Goal: Task Accomplishment & Management: Use online tool/utility

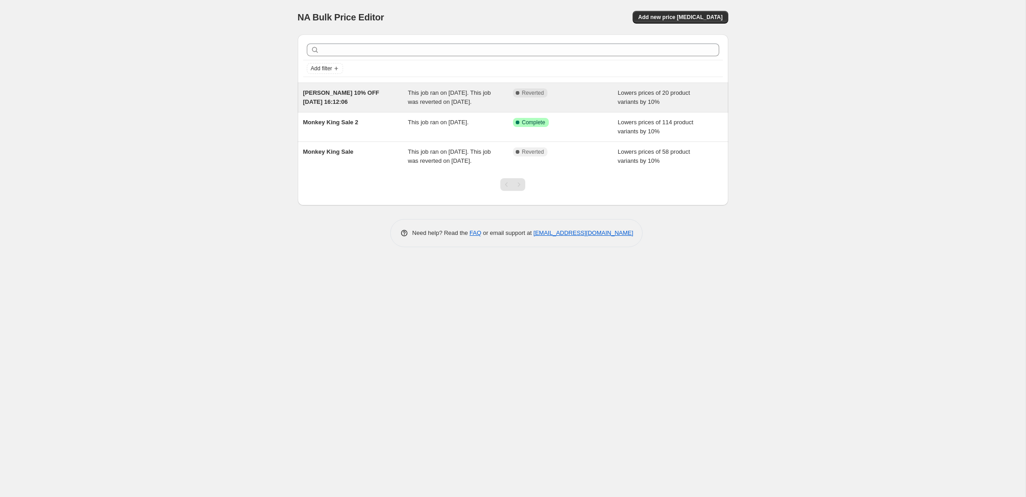
click at [334, 99] on span "[PERSON_NAME] 10% OFF [DATE] 16:12:06" at bounding box center [341, 97] width 76 height 16
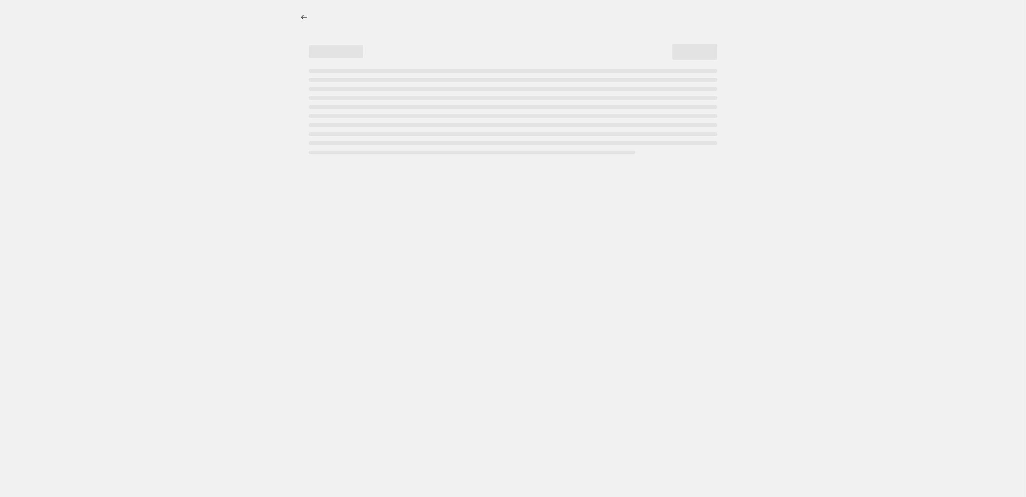
select select "percentage"
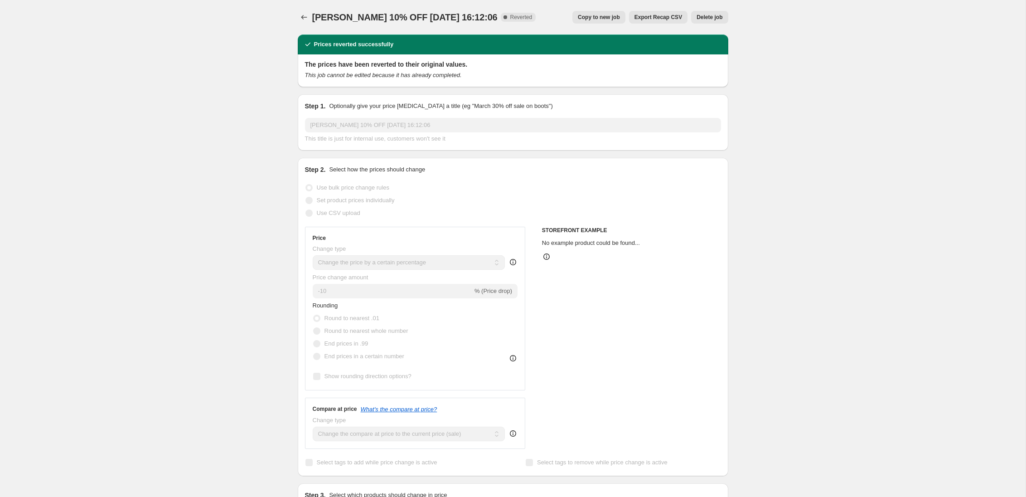
click at [599, 21] on button "Copy to new job" at bounding box center [599, 17] width 53 height 13
select select "percentage"
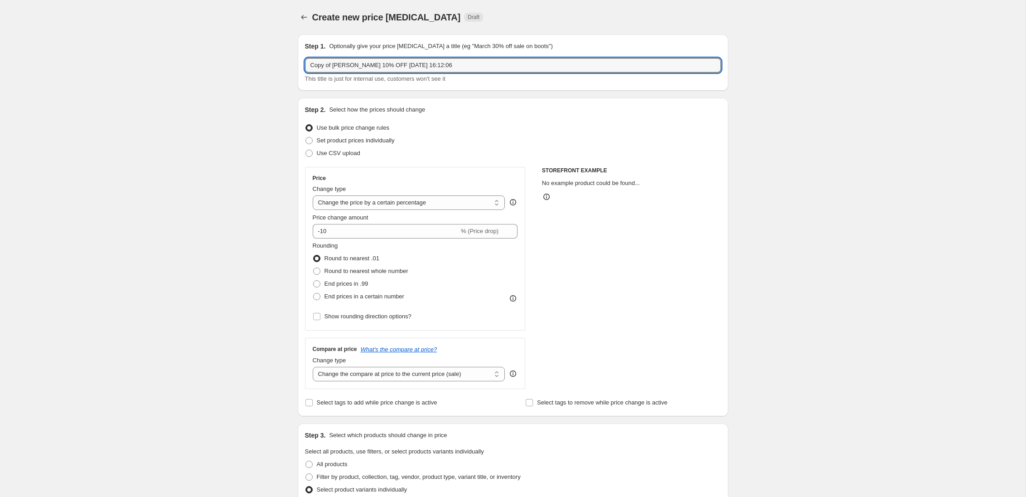
drag, startPoint x: 333, startPoint y: 65, endPoint x: 278, endPoint y: 63, distance: 54.9
click at [278, 63] on div "Create new price change job. This page is ready Create new price change job Dra…" at bounding box center [513, 352] width 1026 height 705
drag, startPoint x: 384, startPoint y: 66, endPoint x: 390, endPoint y: 70, distance: 6.5
click at [385, 66] on input "Professor Herb 10% OFF 15 Aug 2025, 16:12:06" at bounding box center [513, 65] width 416 height 15
drag, startPoint x: 416, startPoint y: 65, endPoint x: 467, endPoint y: 66, distance: 51.7
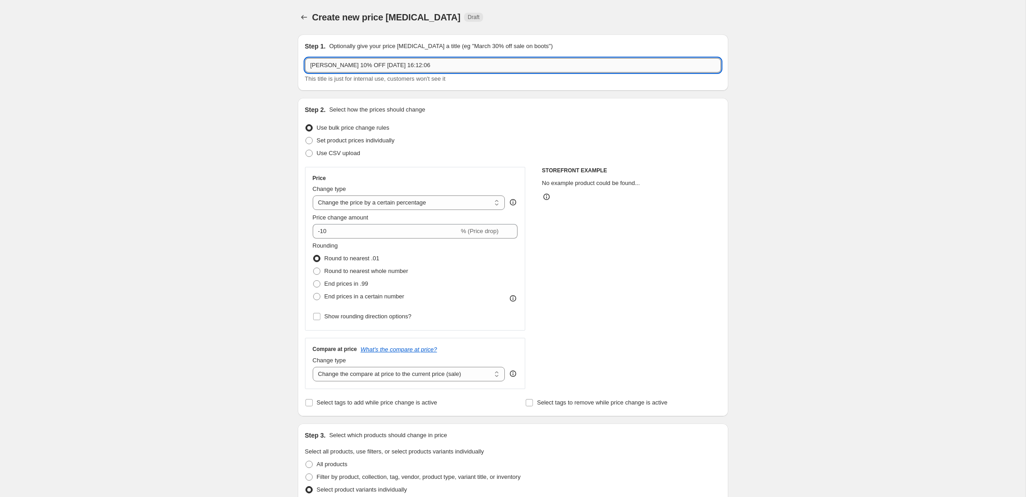
click at [467, 66] on input "Professor Herb 10% OFF 28 Aug 2025, 16:12:06" at bounding box center [513, 65] width 416 height 15
type input "Professor Herb 10% OFF 28 Aug 2025"
drag, startPoint x: 246, startPoint y: 142, endPoint x: 331, endPoint y: 196, distance: 100.4
click at [246, 142] on div "Create new price change job. This page is ready Create new price change job Dra…" at bounding box center [513, 352] width 1026 height 705
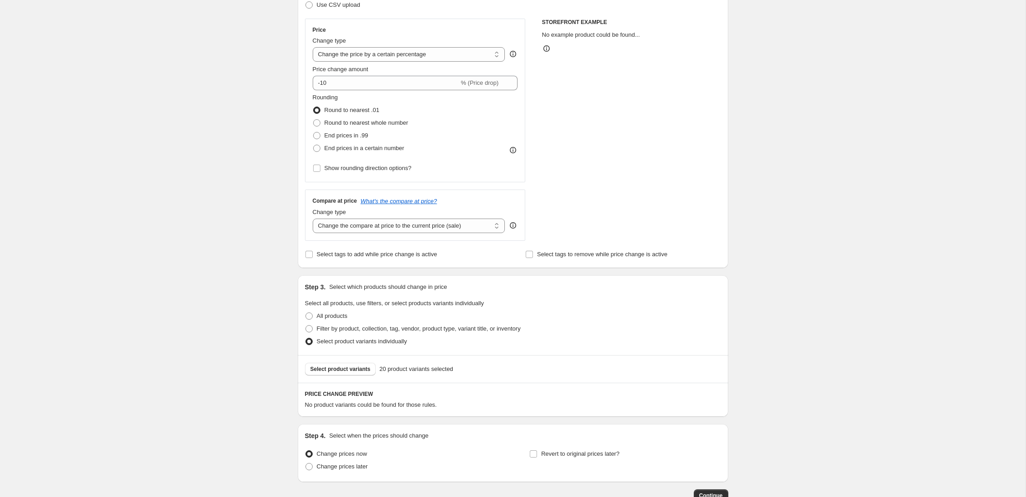
scroll to position [209, 0]
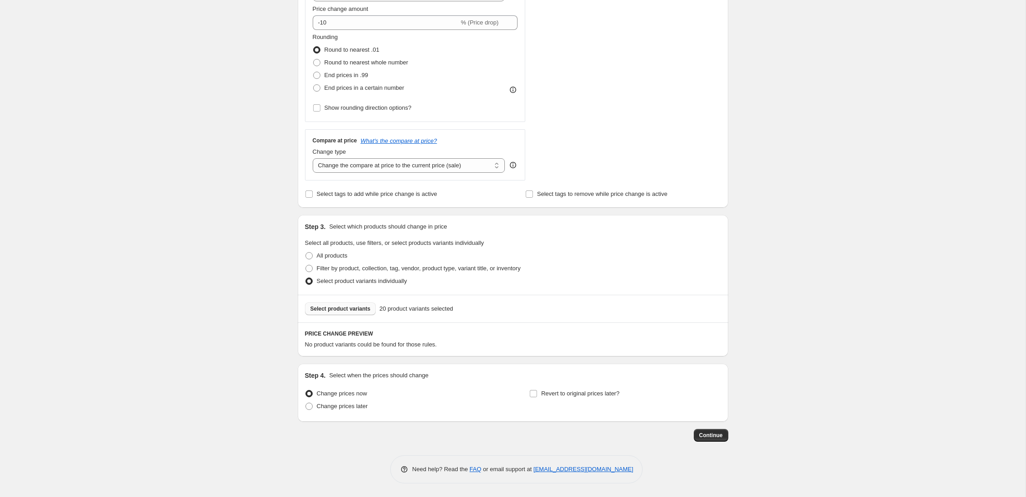
click at [336, 311] on span "Select product variants" at bounding box center [341, 308] width 60 height 7
click at [233, 336] on div "Create new price change job. This page is ready Create new price change job Dra…" at bounding box center [513, 143] width 1026 height 705
click at [345, 174] on div "Compare at price What's the compare at price? Change type Change the compare at…" at bounding box center [415, 154] width 221 height 51
click at [344, 170] on select "Change the compare at price to the current price (sale) Change the compare at p…" at bounding box center [409, 165] width 193 height 15
click at [339, 310] on span "Select product variants" at bounding box center [341, 308] width 60 height 7
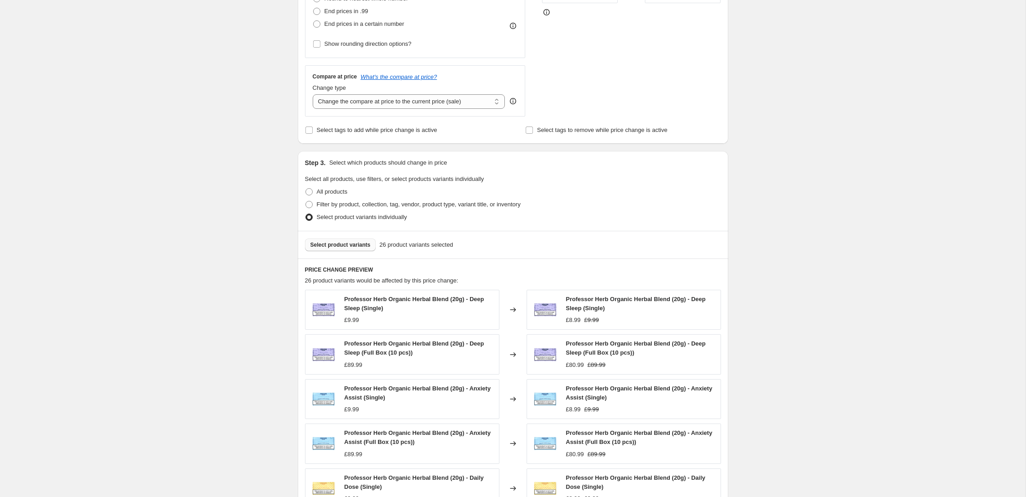
scroll to position [426, 0]
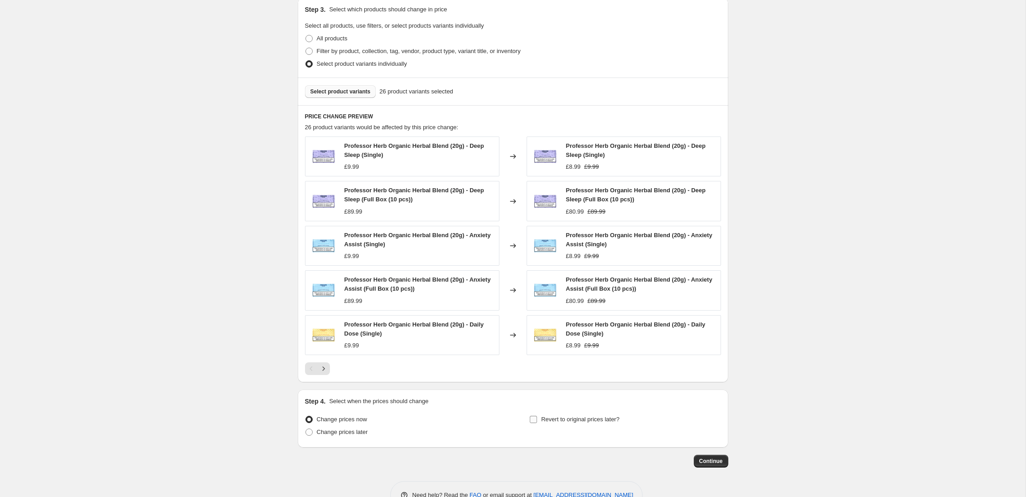
click at [535, 419] on input "Revert to original prices later?" at bounding box center [533, 419] width 7 height 7
checkbox input "true"
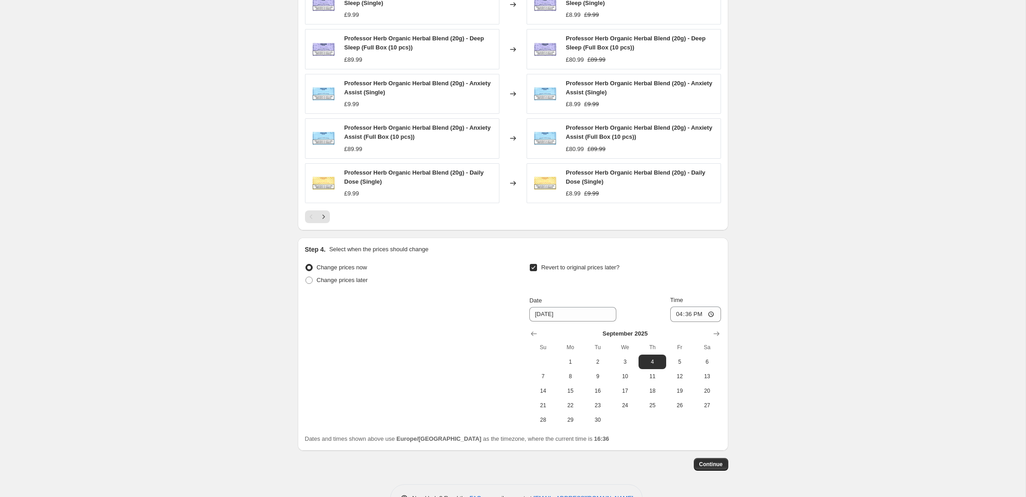
scroll to position [594, 0]
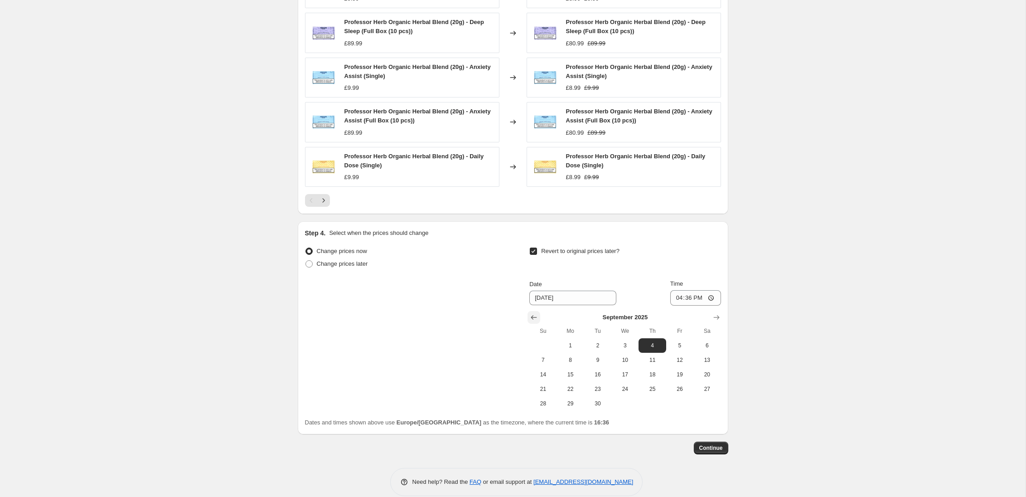
click at [533, 318] on icon "Show previous month, August 2025" at bounding box center [534, 317] width 9 height 9
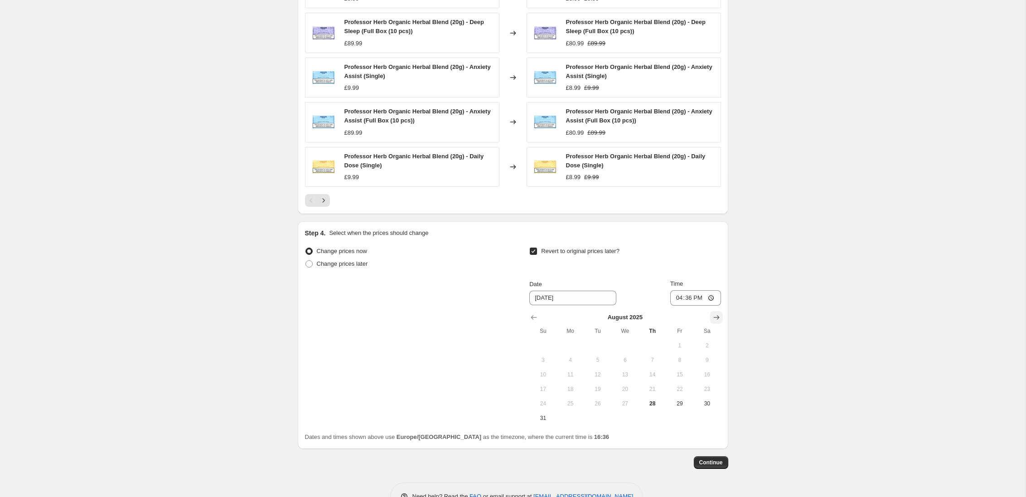
click at [717, 316] on icon "Show next month, September 2025" at bounding box center [716, 317] width 9 height 9
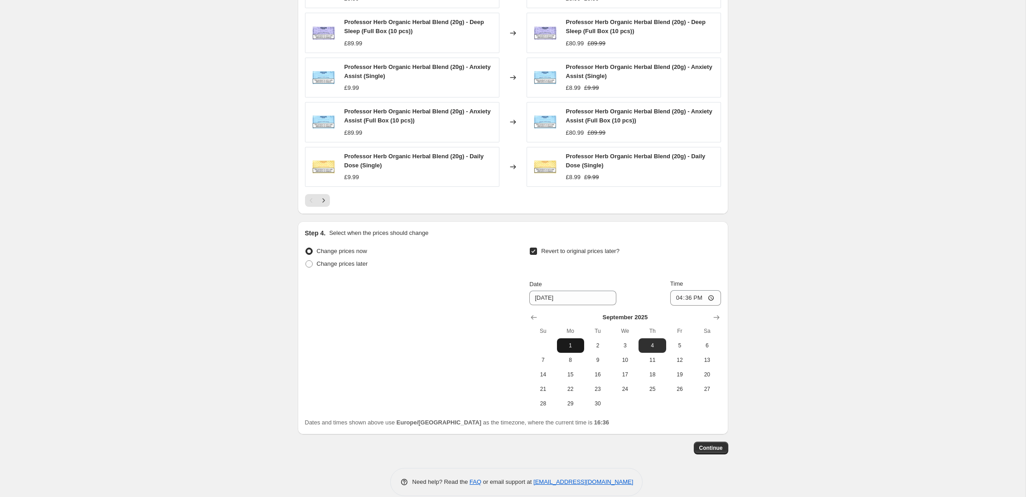
click at [571, 346] on span "1" at bounding box center [571, 345] width 20 height 7
type input "9/1/2025"
click at [714, 449] on span "Continue" at bounding box center [712, 447] width 24 height 7
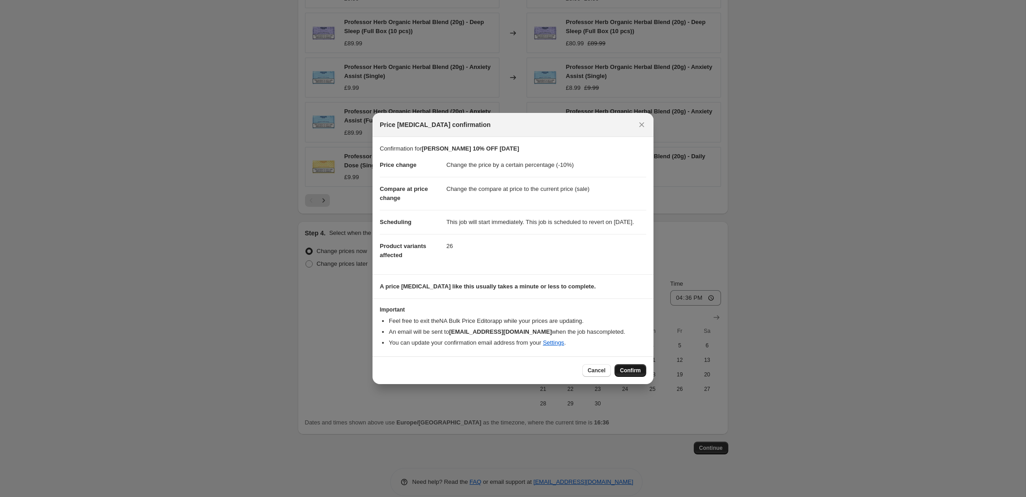
click at [628, 374] on span "Confirm" at bounding box center [630, 370] width 21 height 7
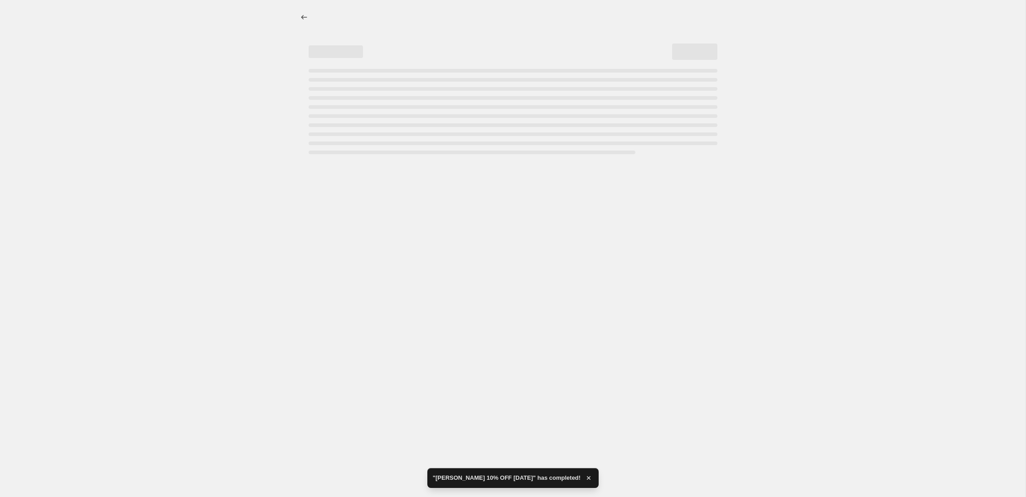
select select "percentage"
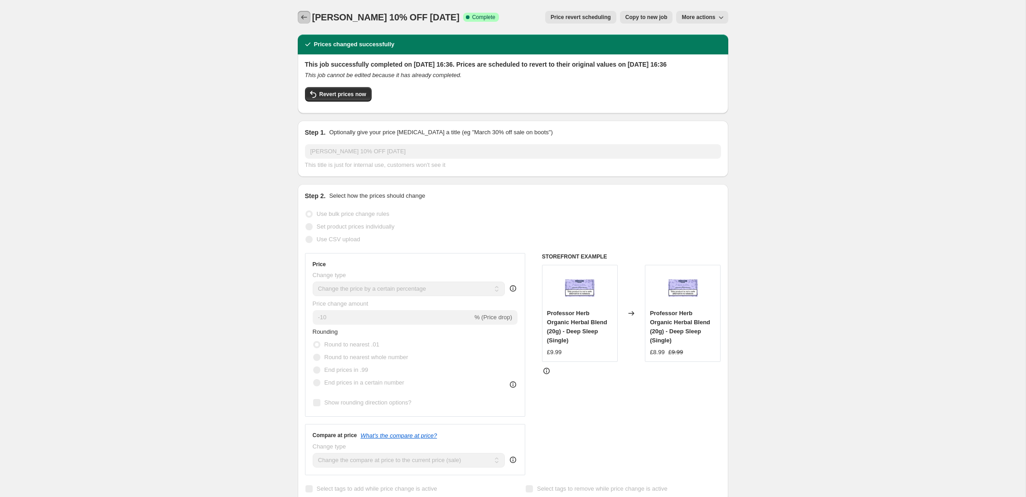
click at [302, 18] on icon "Price change jobs" at bounding box center [304, 17] width 9 height 9
